Goal: Find contact information: Find contact information

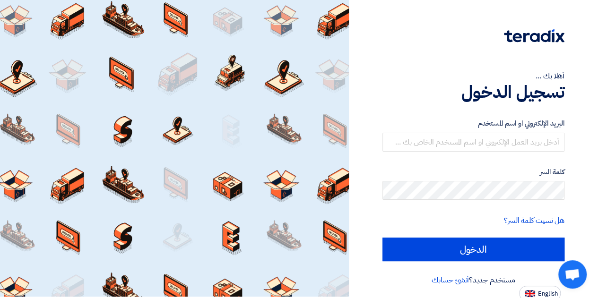
scroll to position [2, 0]
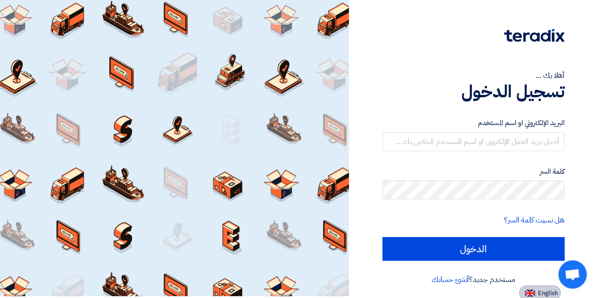
click at [535, 286] on button "English" at bounding box center [540, 292] width 42 height 15
type input "Sign in"
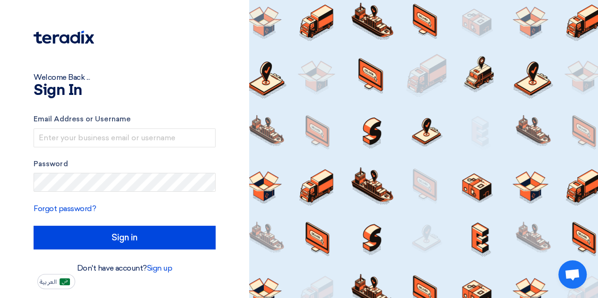
scroll to position [0, 0]
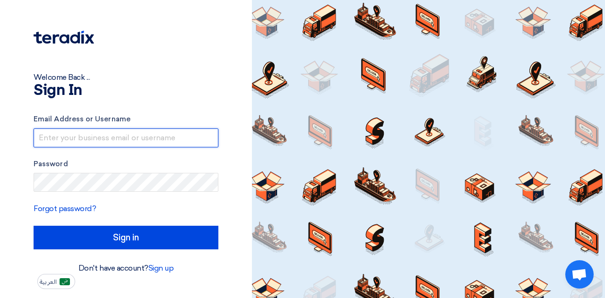
click at [144, 136] on input "text" at bounding box center [126, 138] width 185 height 19
type input "[PERSON_NAME][EMAIL_ADDRESS][PERSON_NAME][DOMAIN_NAME]"
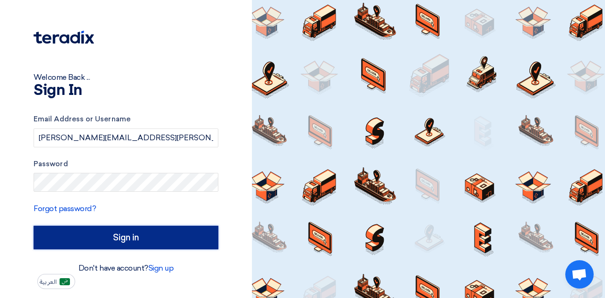
click at [129, 231] on input "Sign in" at bounding box center [126, 238] width 185 height 24
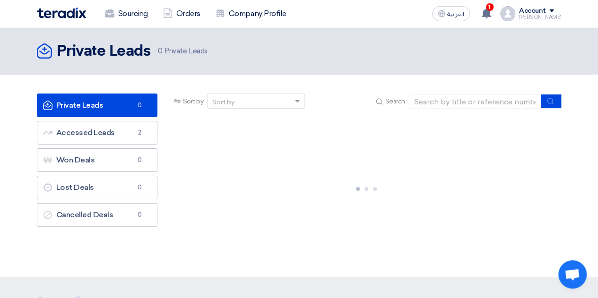
click at [258, 168] on div at bounding box center [367, 187] width 390 height 142
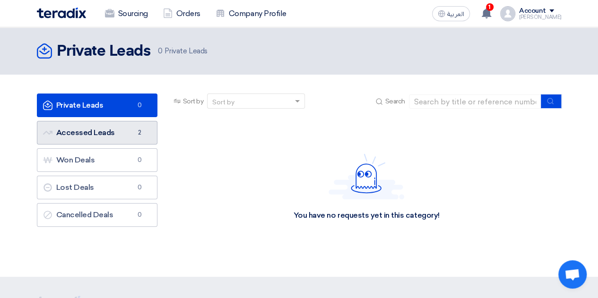
click at [108, 130] on link "Accessed Leads Accessed Leads 2" at bounding box center [97, 133] width 120 height 24
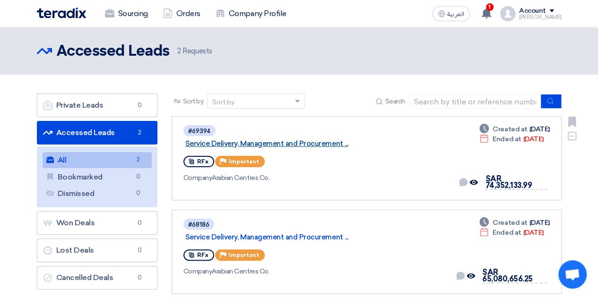
click at [309, 139] on link "Service Delivery, Management and Procurement ..." at bounding box center [303, 143] width 236 height 9
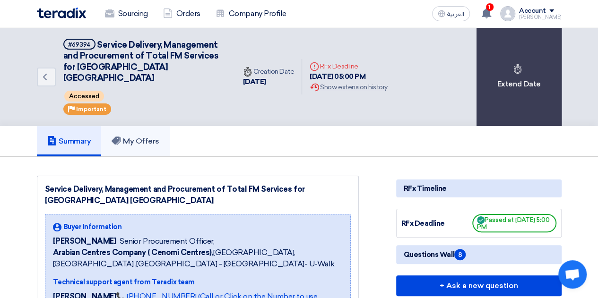
click at [137, 137] on h5 "My Offers" at bounding box center [136, 141] width 48 height 9
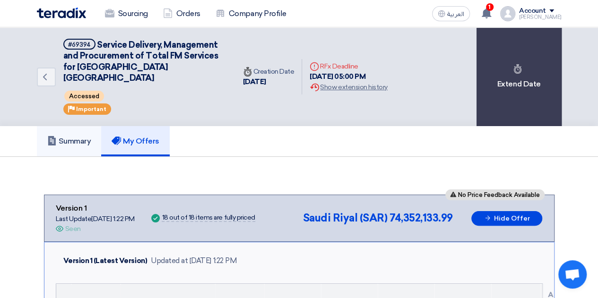
click at [94, 132] on link "Summary" at bounding box center [69, 141] width 65 height 30
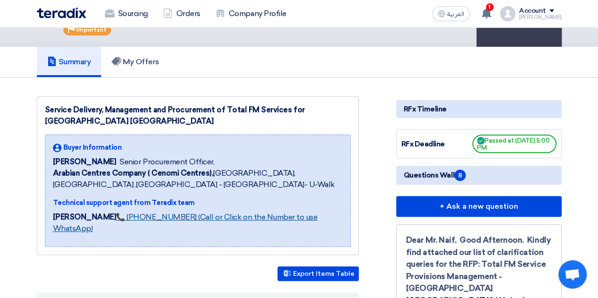
scroll to position [94, 0]
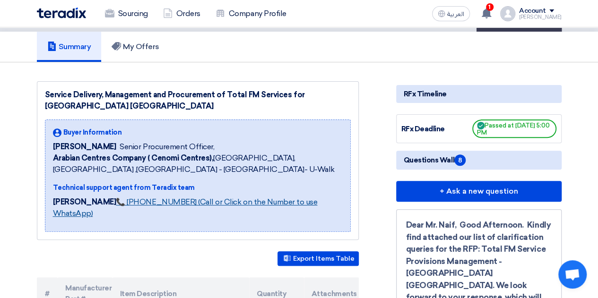
click at [243, 197] on link "📞 [PHONE_NUMBER] (Call or Click on the Number to use WhatsApp)" at bounding box center [185, 207] width 265 height 20
